Goal: Task Accomplishment & Management: Manage account settings

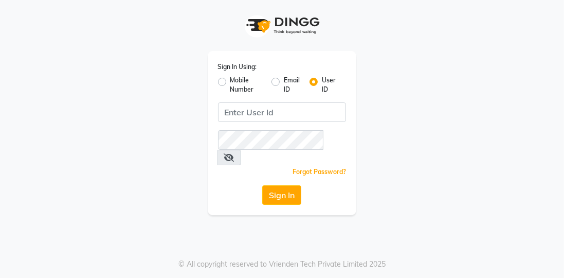
click at [212, 78] on div "Sign In Using: Mobile Number Email ID User ID Remember me Forgot Password? Sign…" at bounding box center [282, 133] width 149 height 164
click at [230, 81] on label "Mobile Number" at bounding box center [246, 85] width 33 height 19
click at [230, 81] on input "Mobile Number" at bounding box center [233, 79] width 7 height 7
radio input "true"
radio input "false"
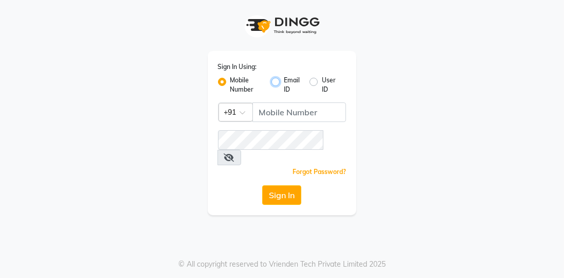
click at [262, 185] on button "Sign In" at bounding box center [281, 195] width 39 height 20
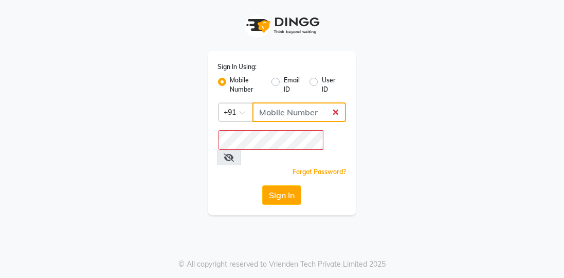
click at [269, 117] on input "Username" at bounding box center [299, 112] width 94 height 20
type input "7814706716"
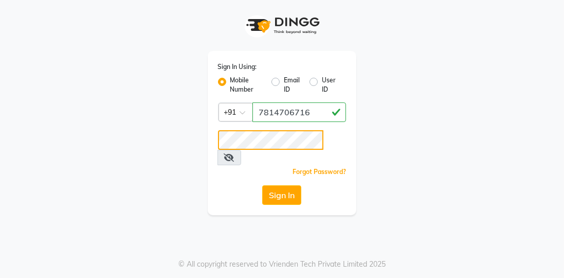
click at [262, 185] on button "Sign In" at bounding box center [281, 195] width 39 height 20
